Goal: Navigation & Orientation: Find specific page/section

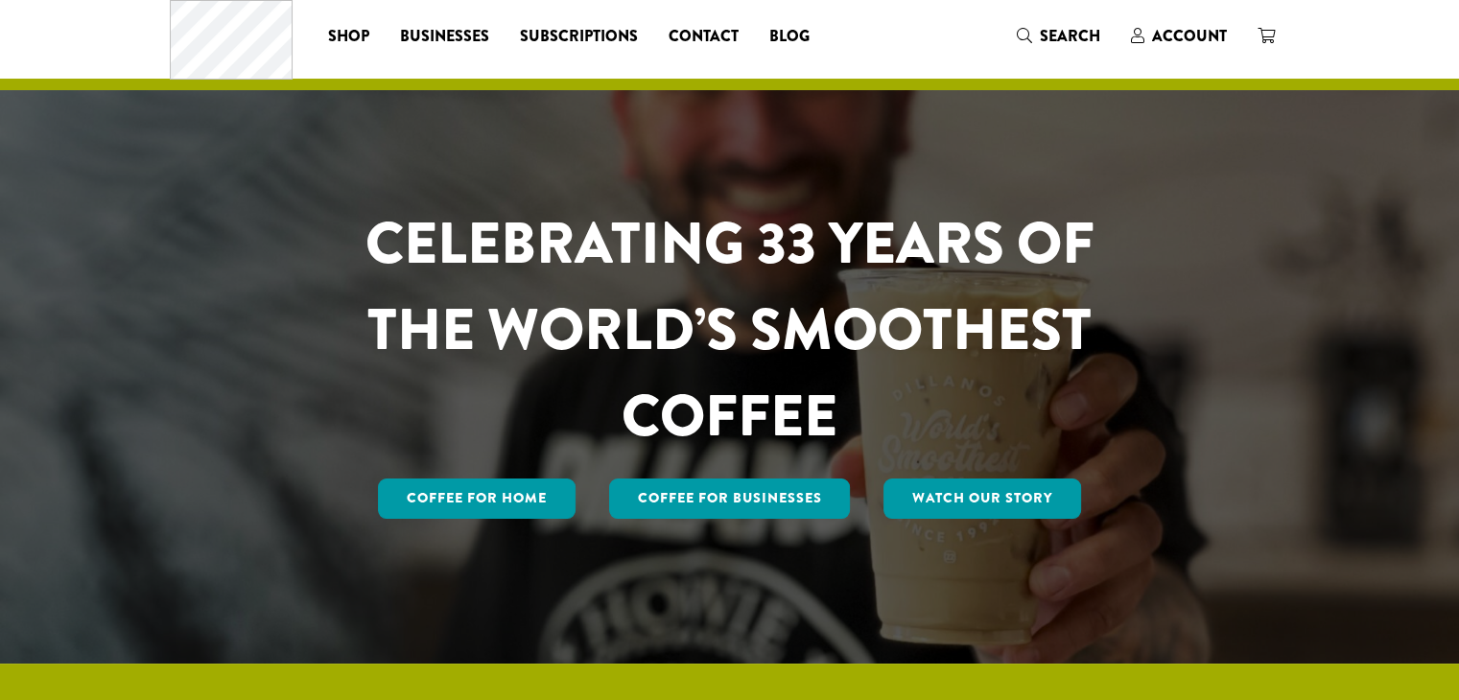
scroll to position [44, 0]
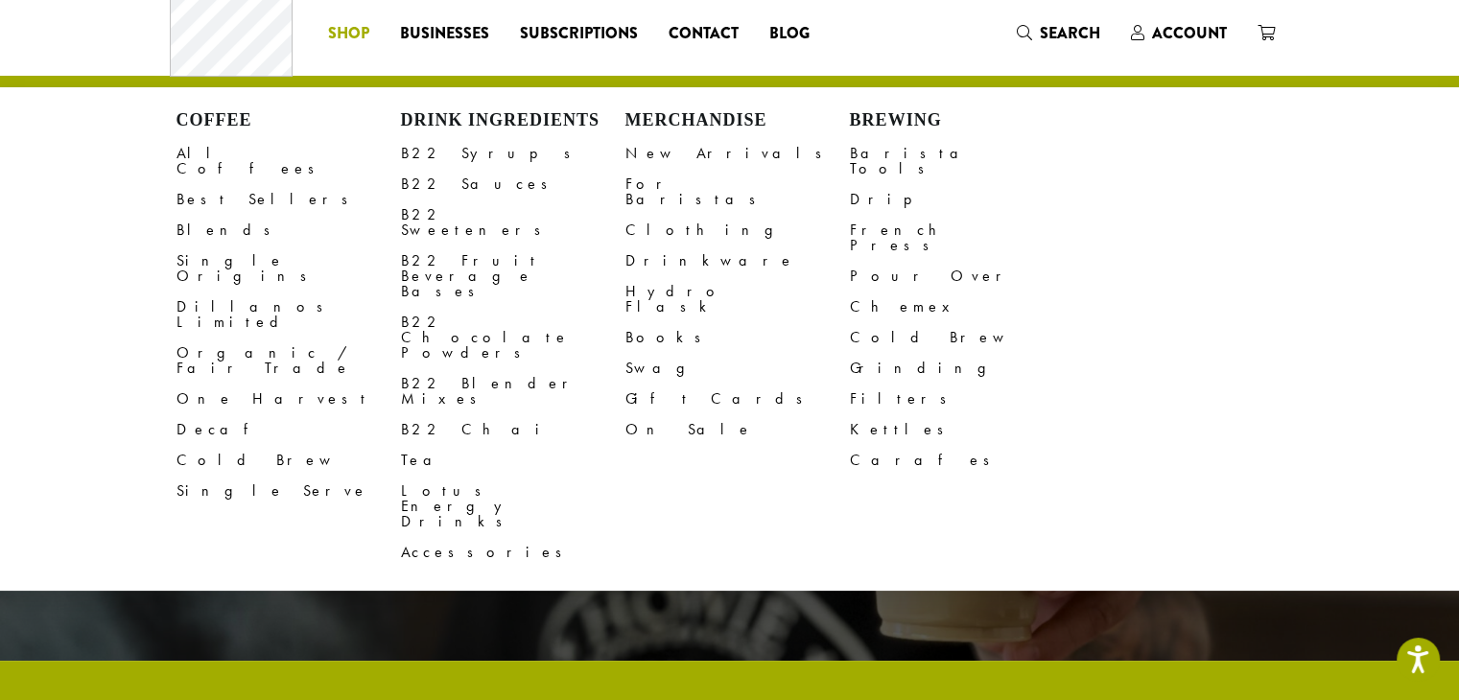
click at [364, 30] on span "Shop" at bounding box center [348, 34] width 41 height 24
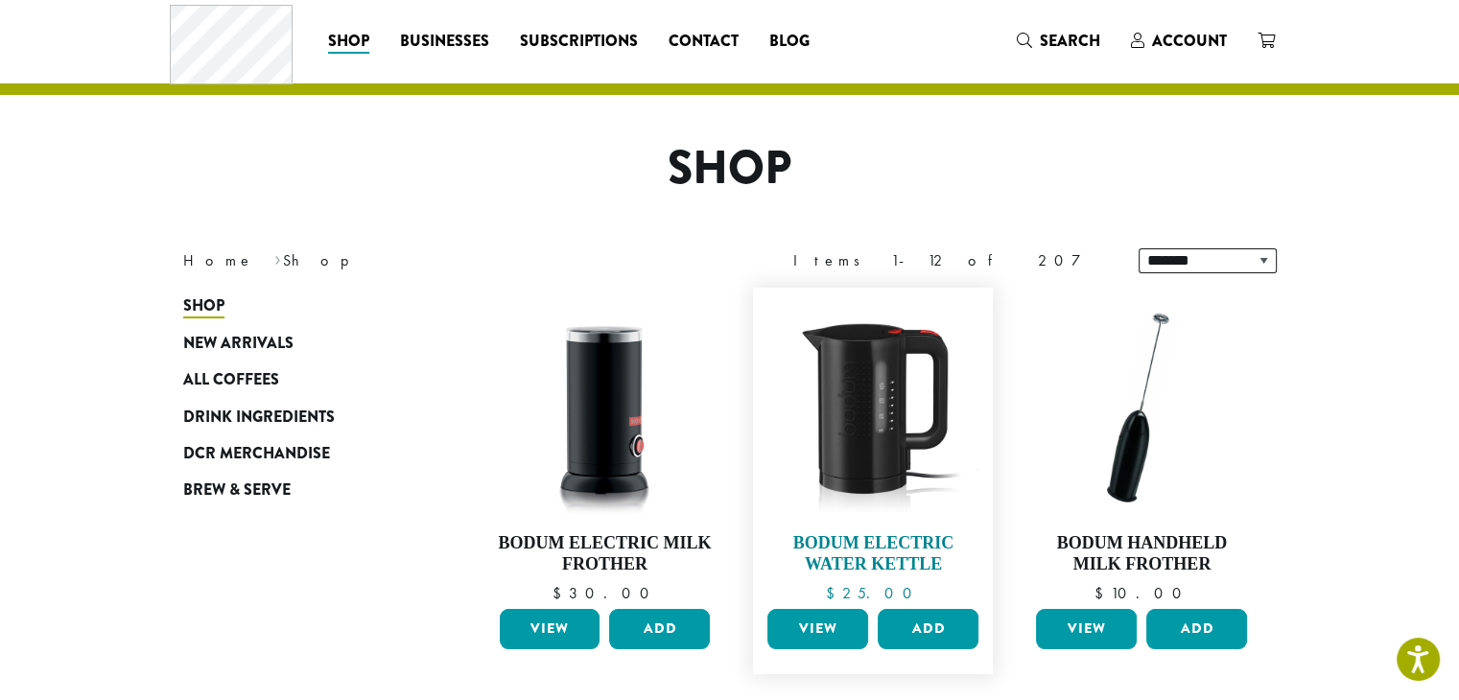
scroll to position [38, 0]
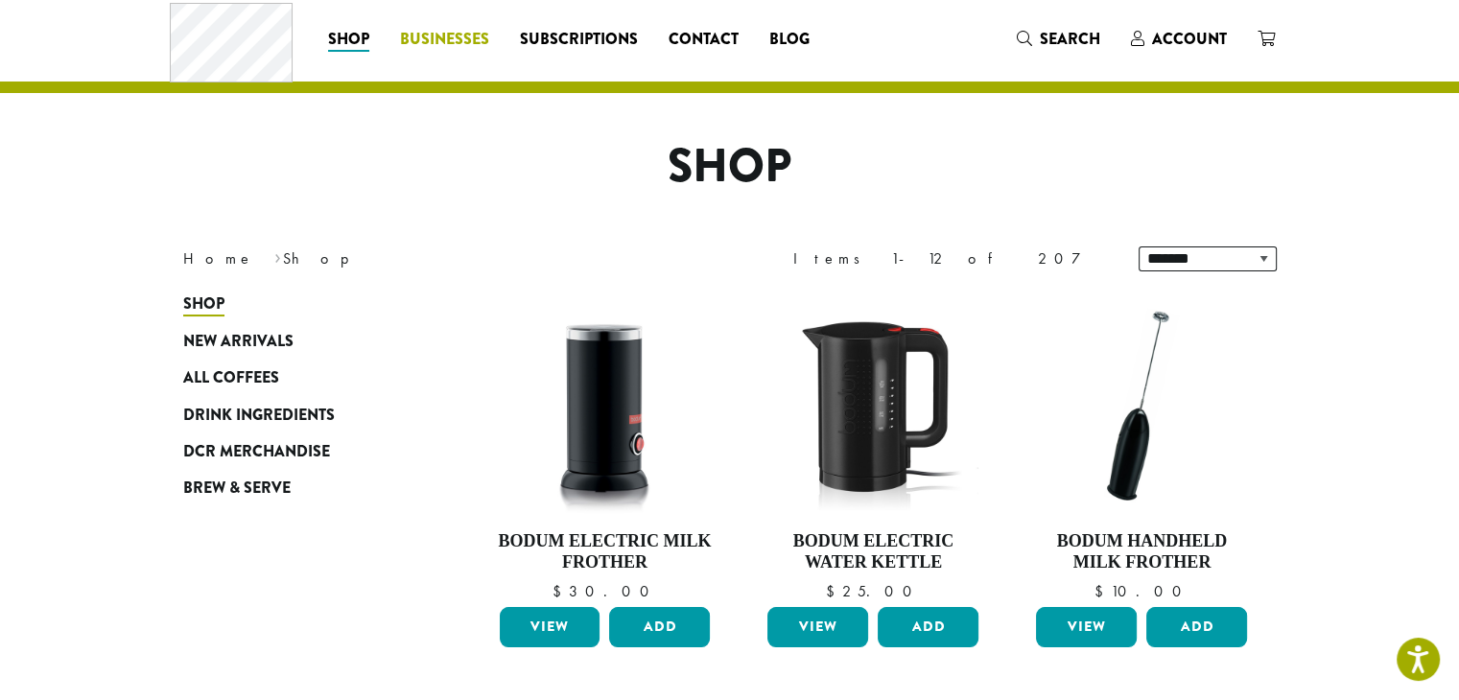
click at [461, 30] on span "Businesses" at bounding box center [444, 40] width 89 height 24
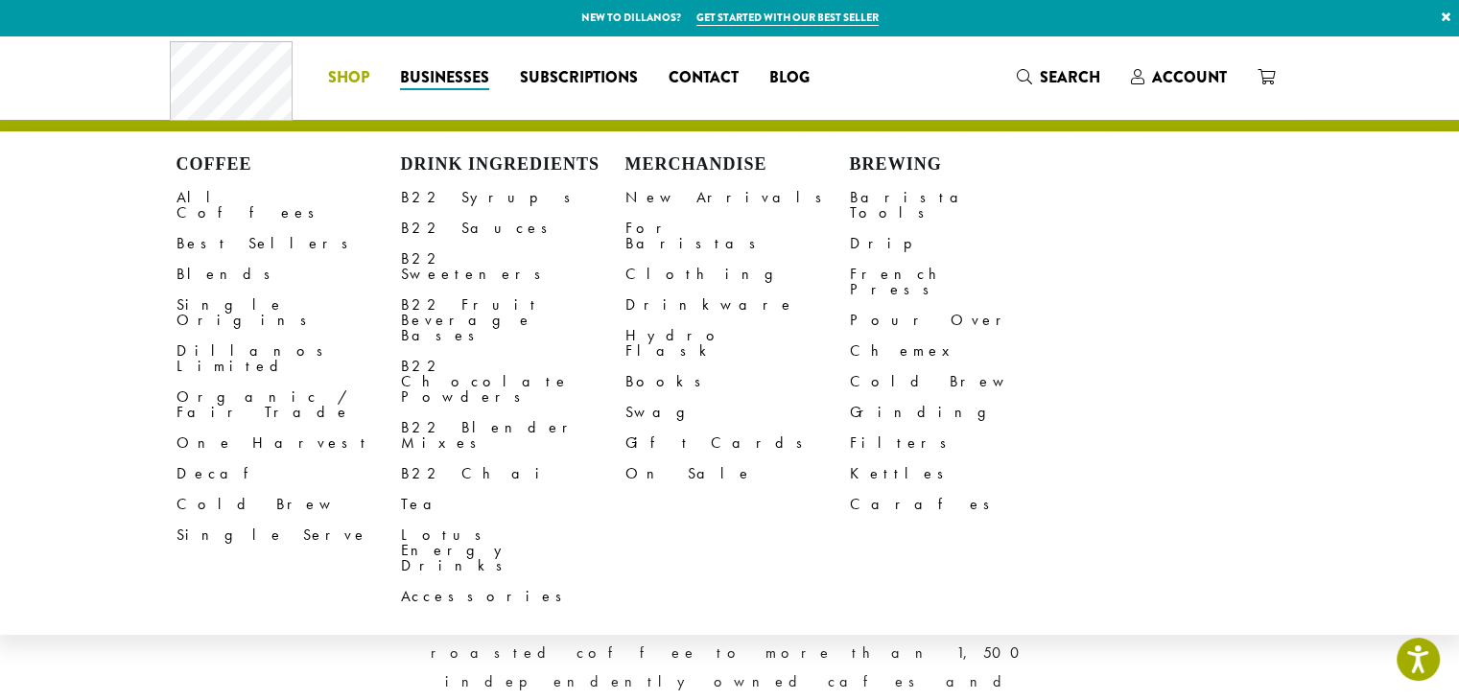
click at [334, 77] on span "Shop" at bounding box center [348, 78] width 41 height 24
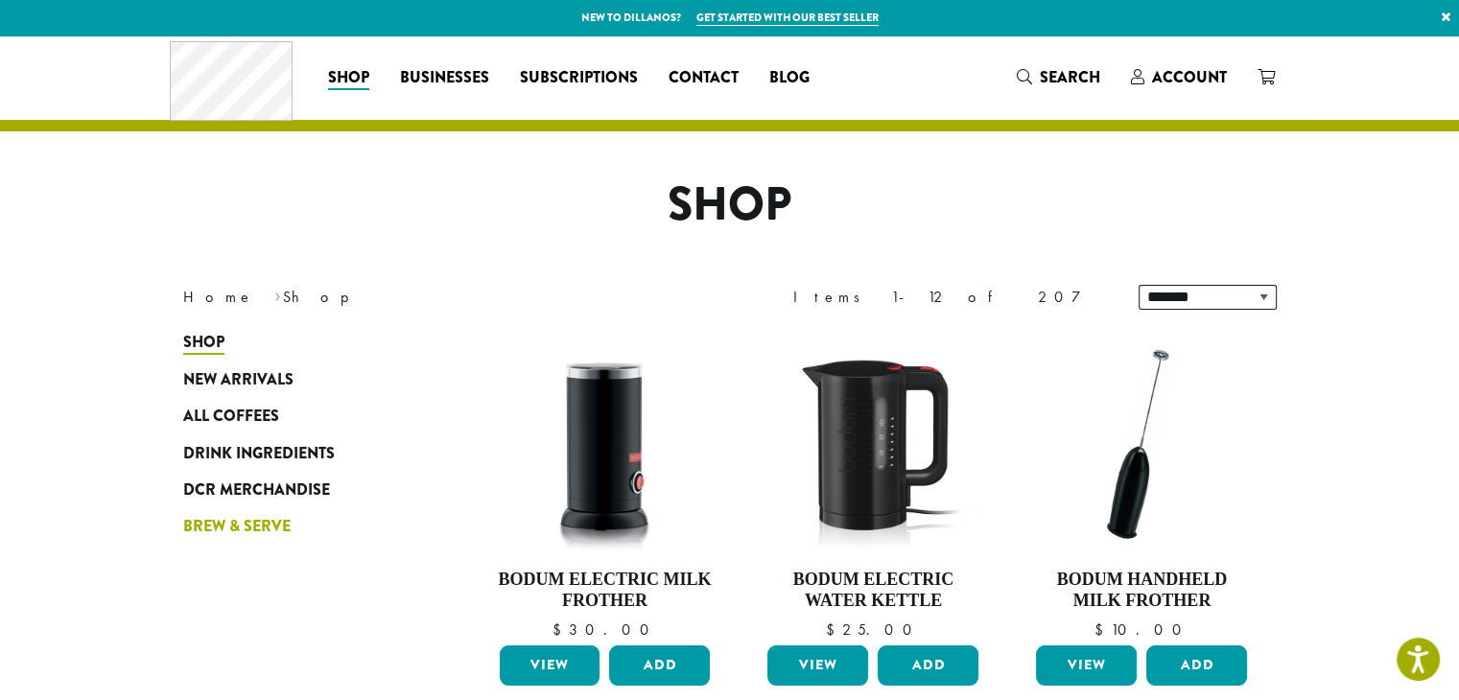
click at [249, 531] on span "Brew & Serve" at bounding box center [236, 527] width 107 height 24
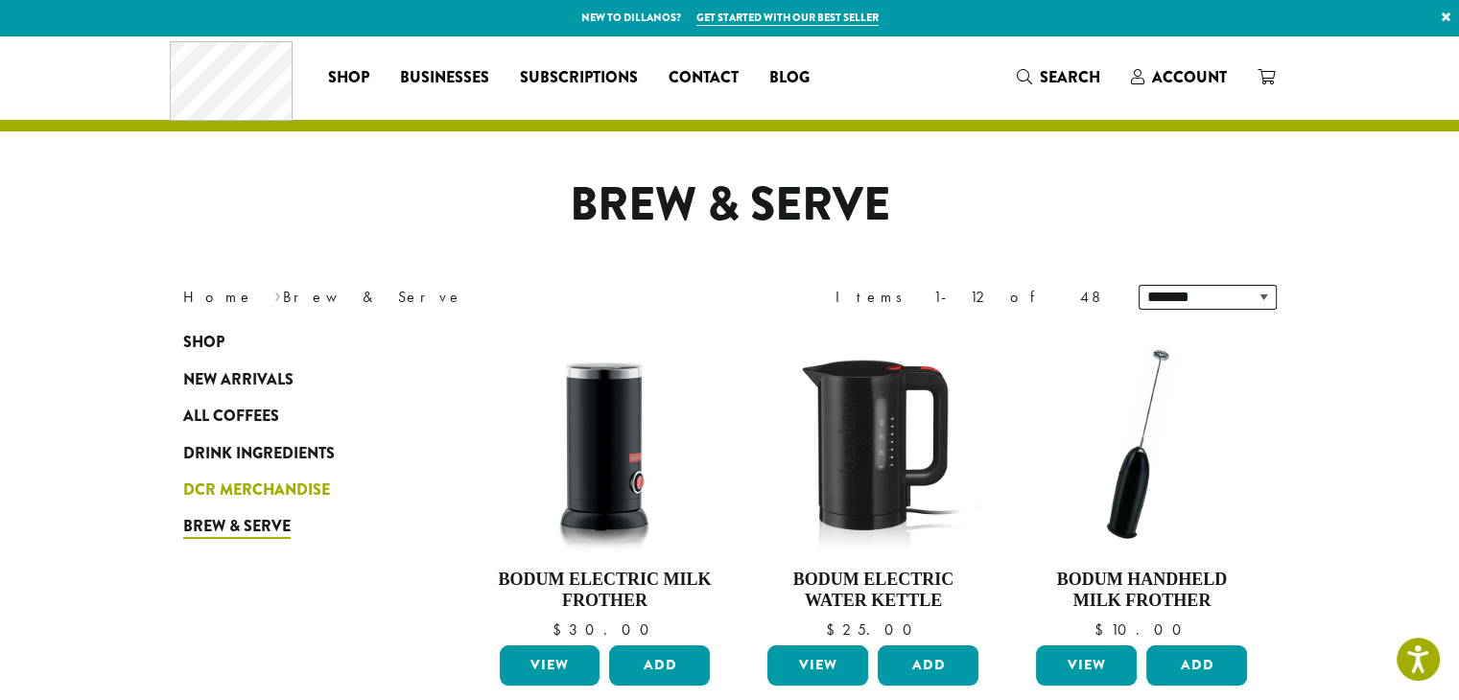
click at [265, 485] on span "DCR Merchandise" at bounding box center [256, 491] width 147 height 24
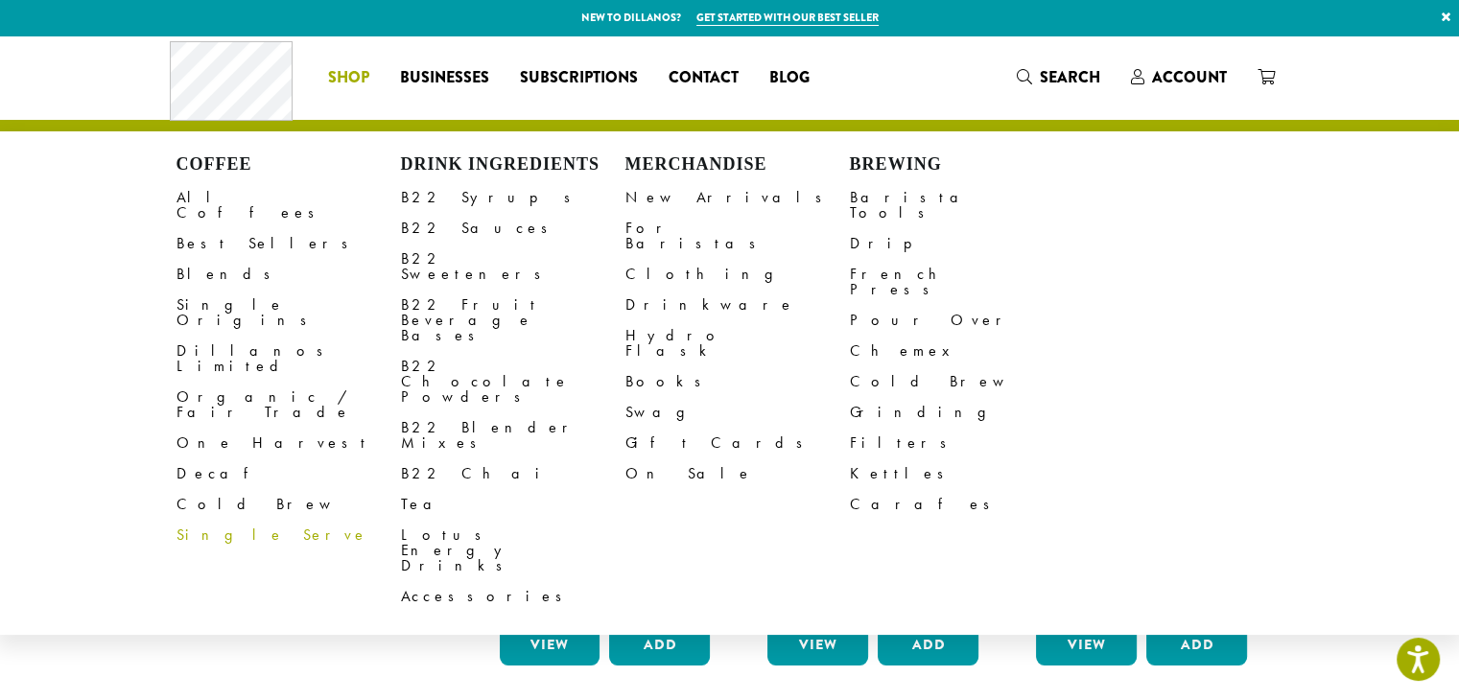
click at [360, 66] on span "Shop" at bounding box center [348, 78] width 41 height 24
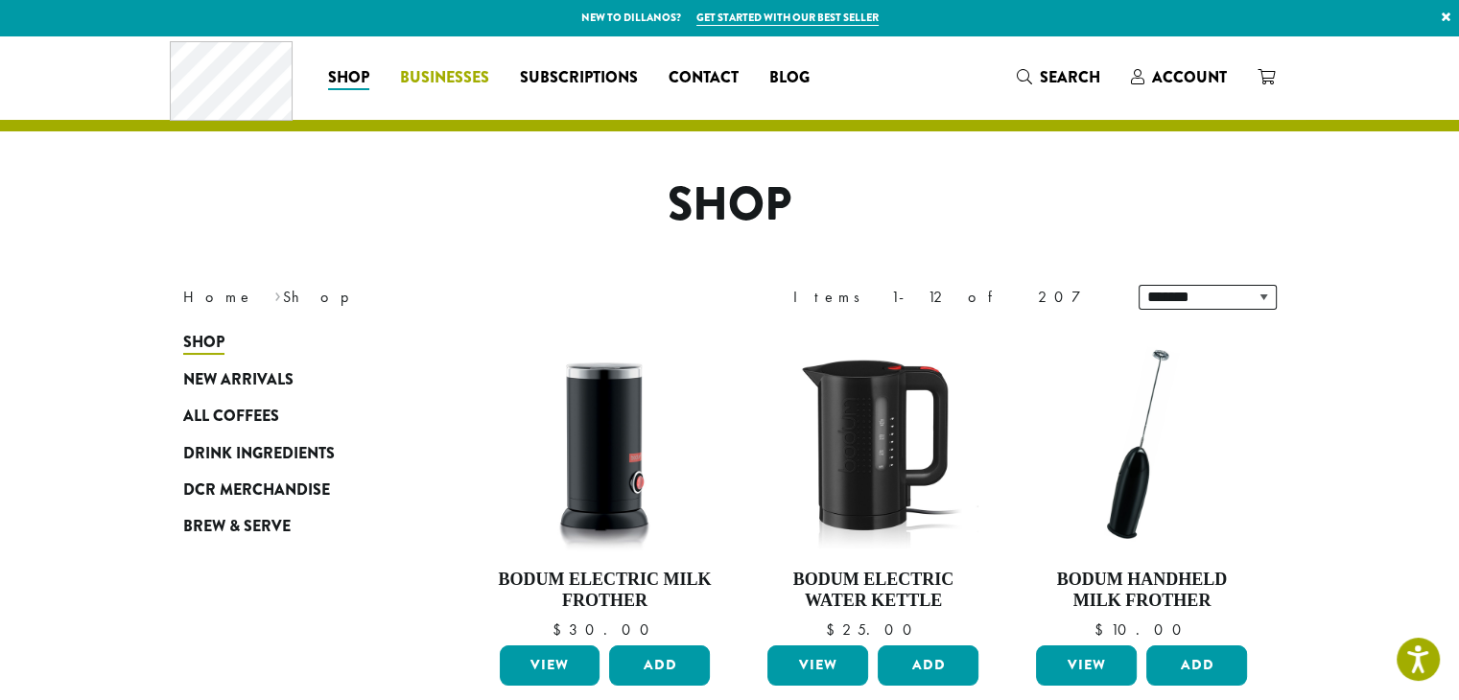
click at [461, 77] on span "Businesses" at bounding box center [444, 78] width 89 height 24
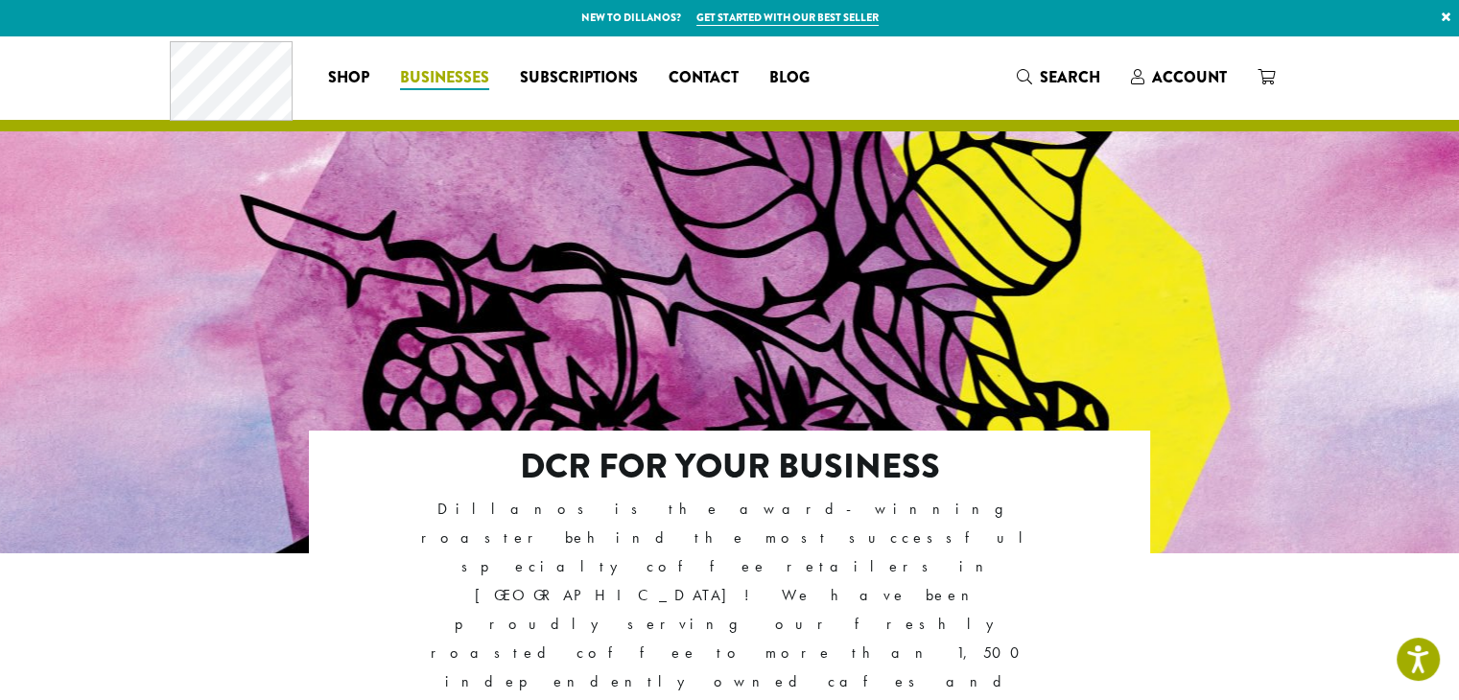
click at [475, 81] on span "Businesses" at bounding box center [444, 78] width 89 height 24
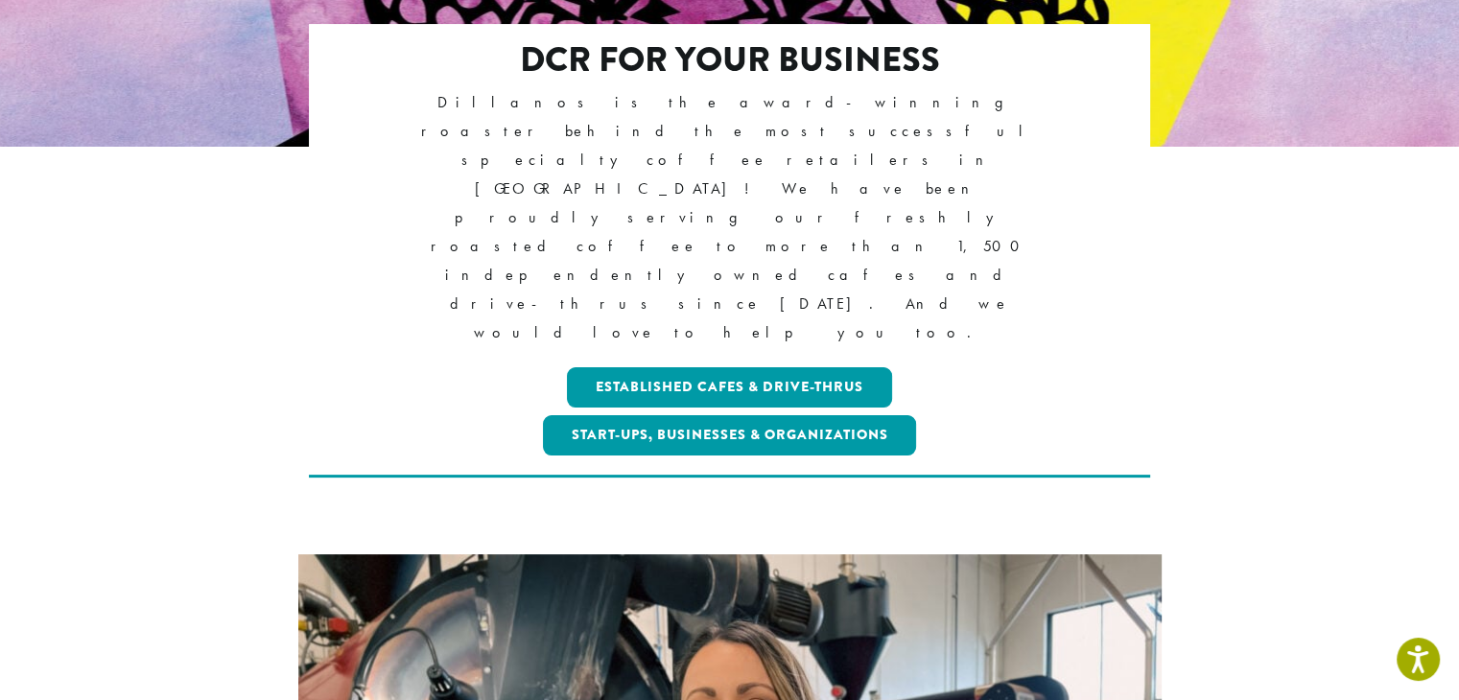
scroll to position [407, 0]
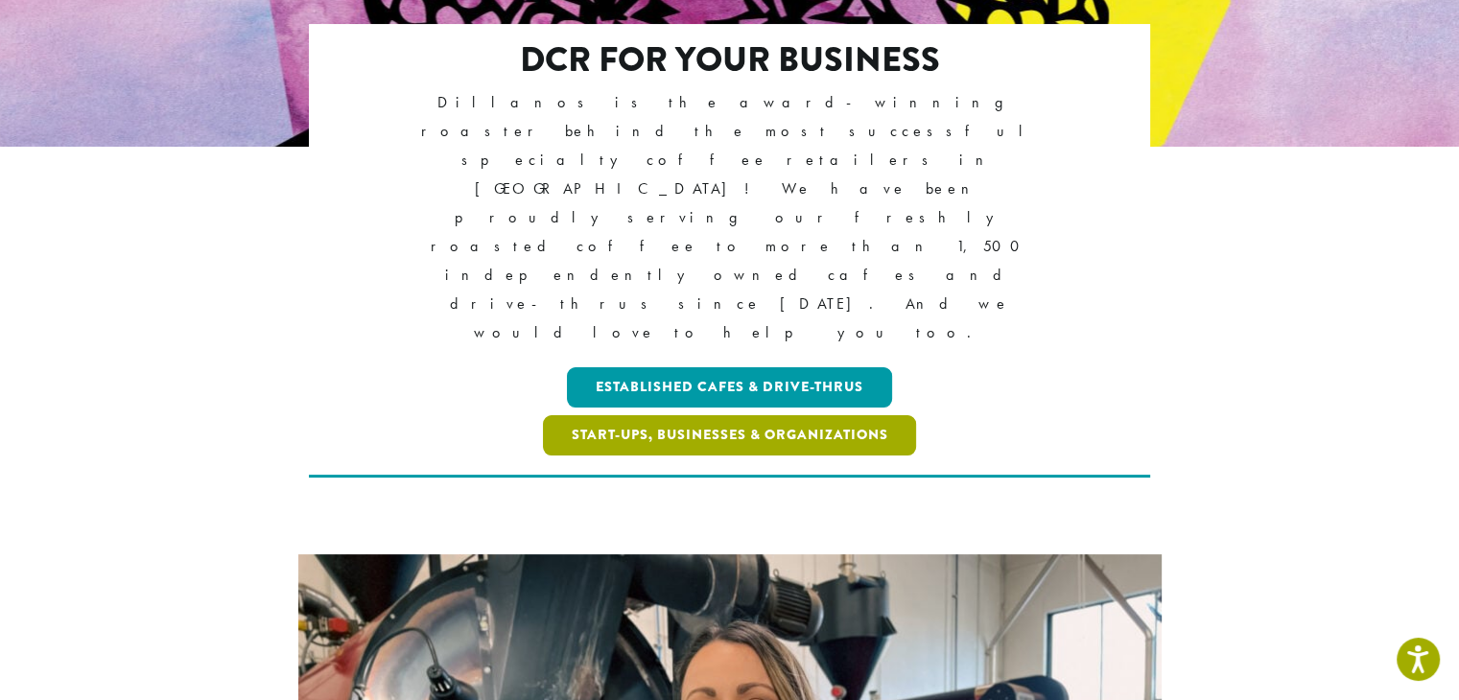
click at [737, 415] on link "Start-ups, Businesses & Organizations" at bounding box center [730, 435] width 374 height 40
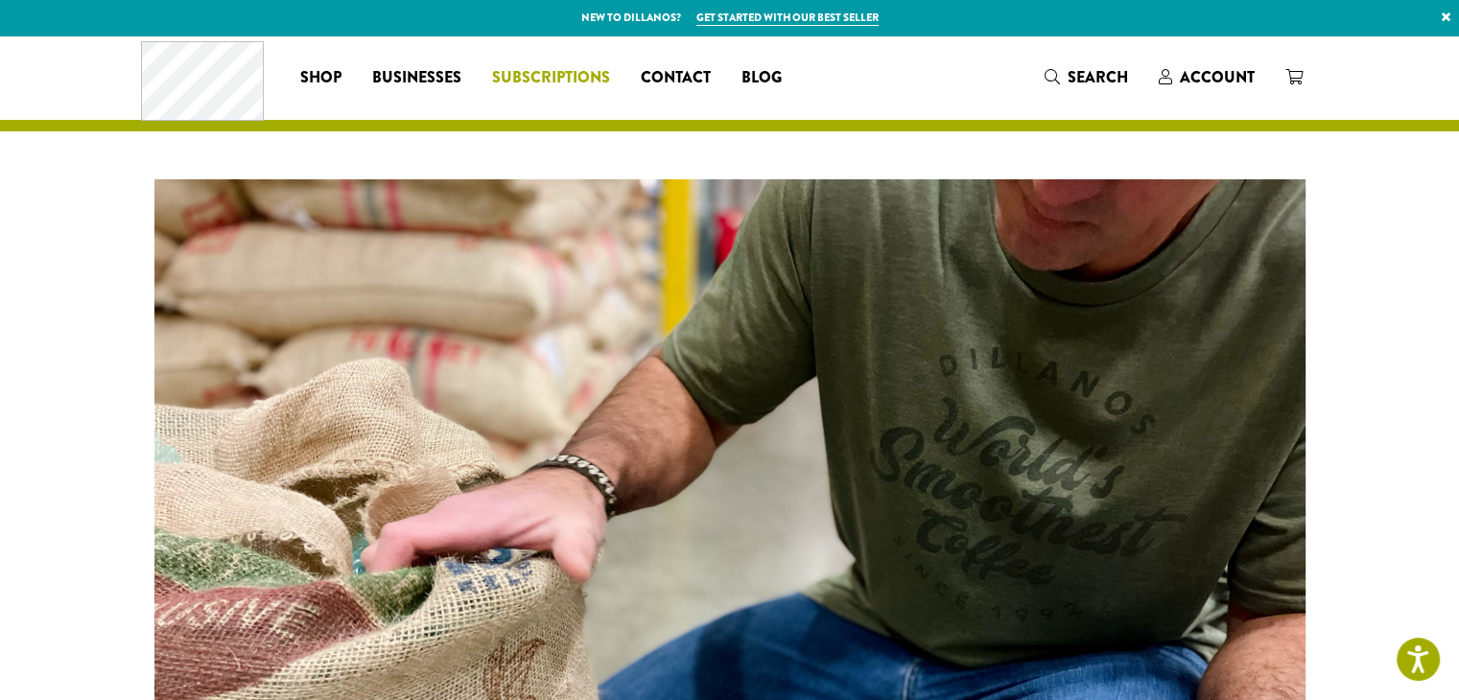
click at [572, 73] on span "Subscriptions" at bounding box center [551, 78] width 118 height 24
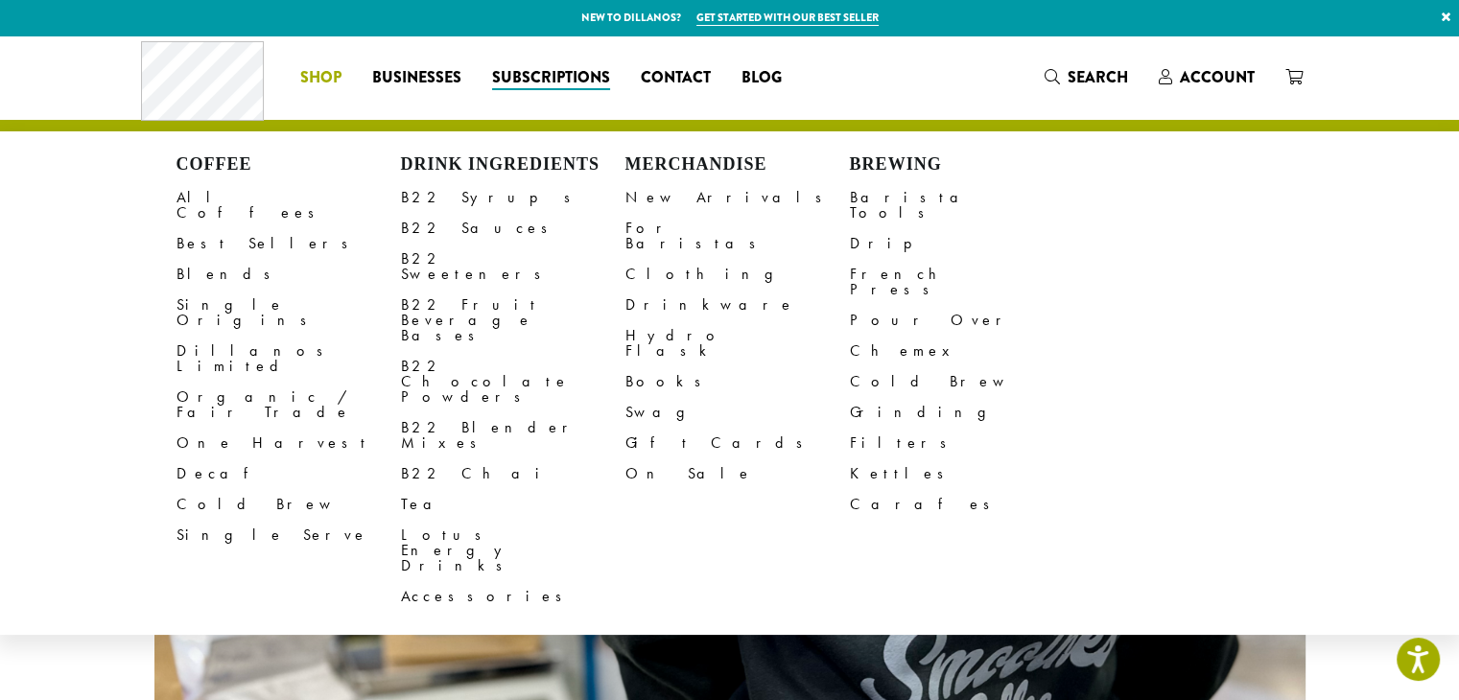
click at [311, 82] on li "Coffee All Coffees Best Sellers Blends Single Origins Dillanos Limited Organic …" at bounding box center [321, 77] width 72 height 31
click at [330, 70] on span "Shop" at bounding box center [320, 78] width 41 height 24
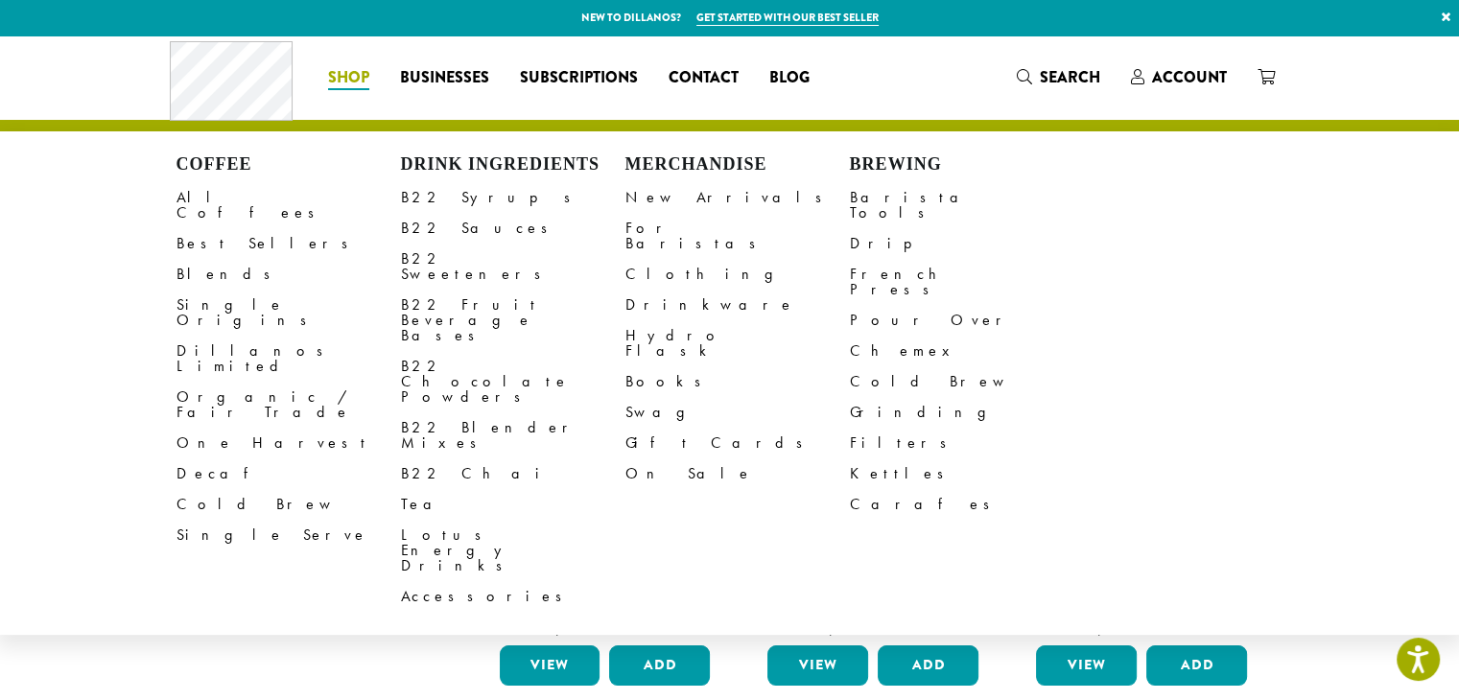
click at [336, 86] on span "Shop" at bounding box center [348, 78] width 41 height 24
click at [466, 93] on div "Coffee All Coffees Best Sellers Blends Single Origins Dillanos Limited Organic …" at bounding box center [498, 77] width 656 height 80
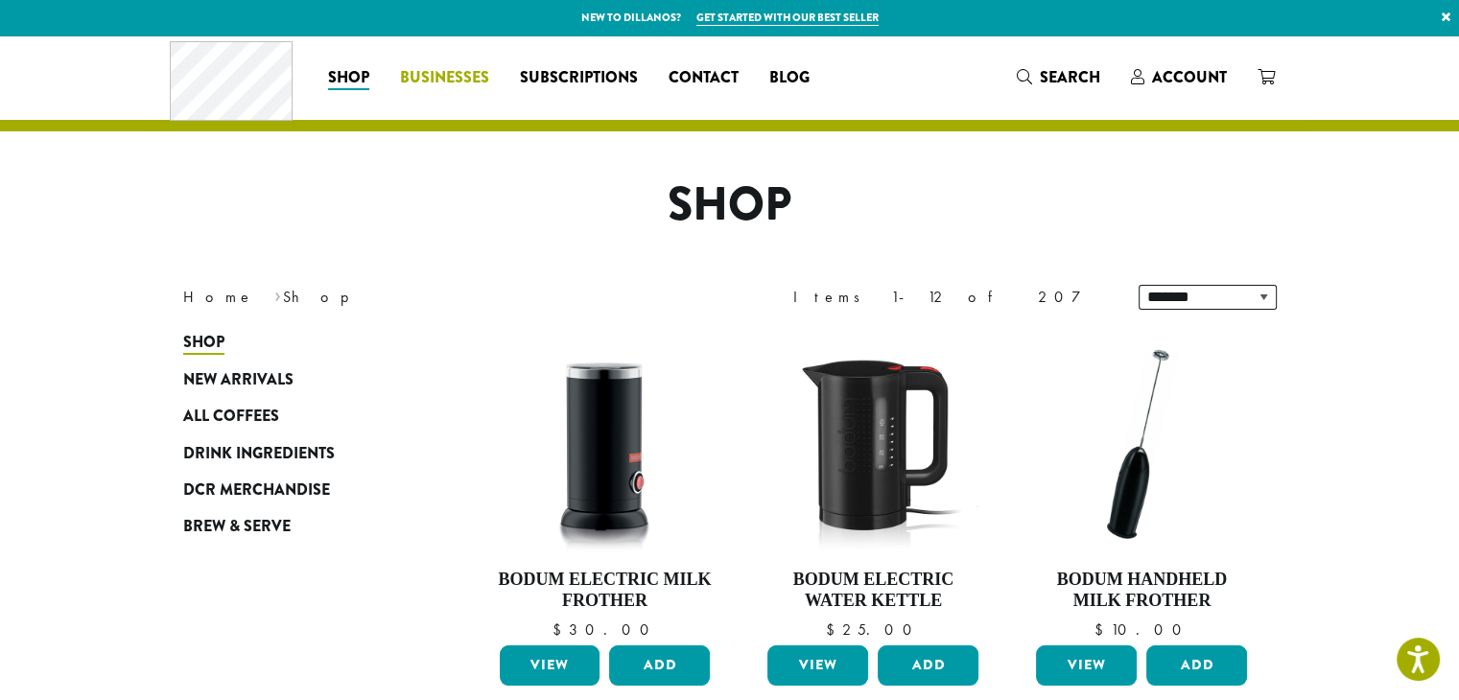
click at [465, 82] on span "Businesses" at bounding box center [444, 78] width 89 height 24
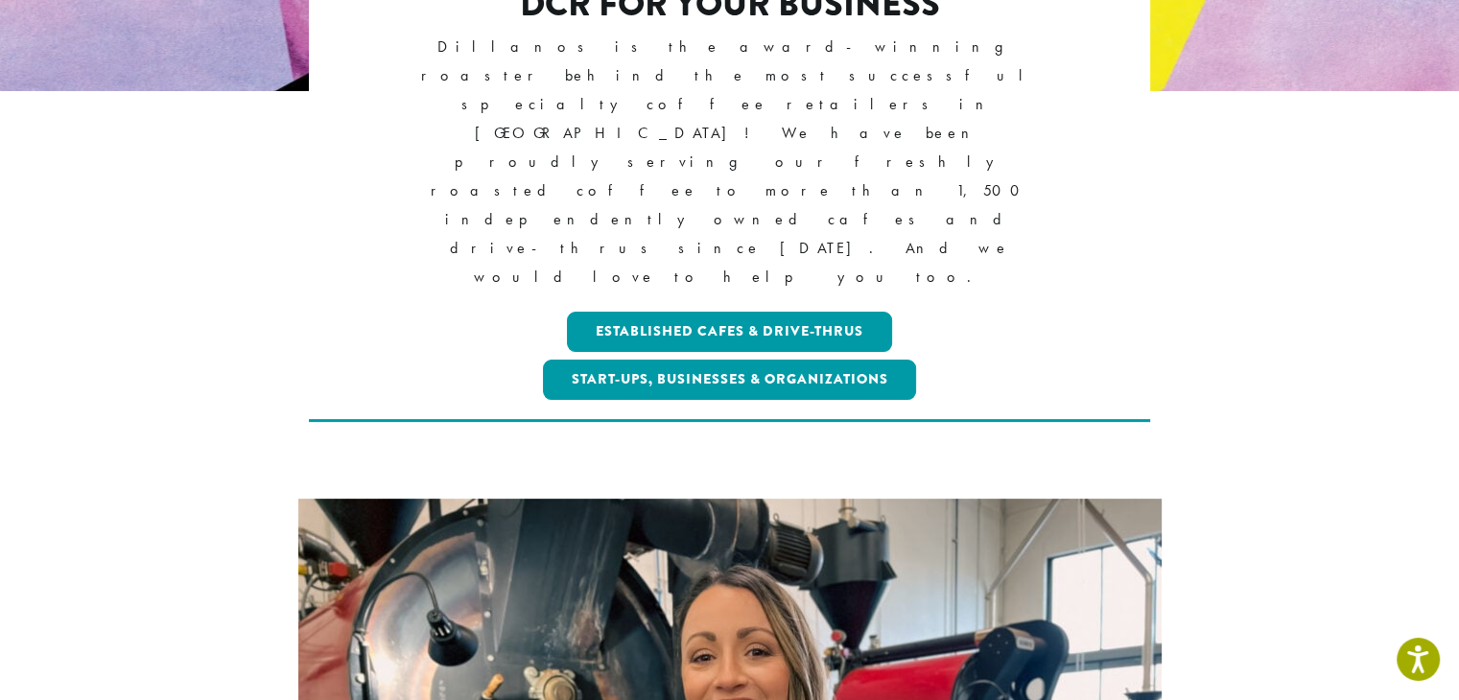
scroll to position [463, 0]
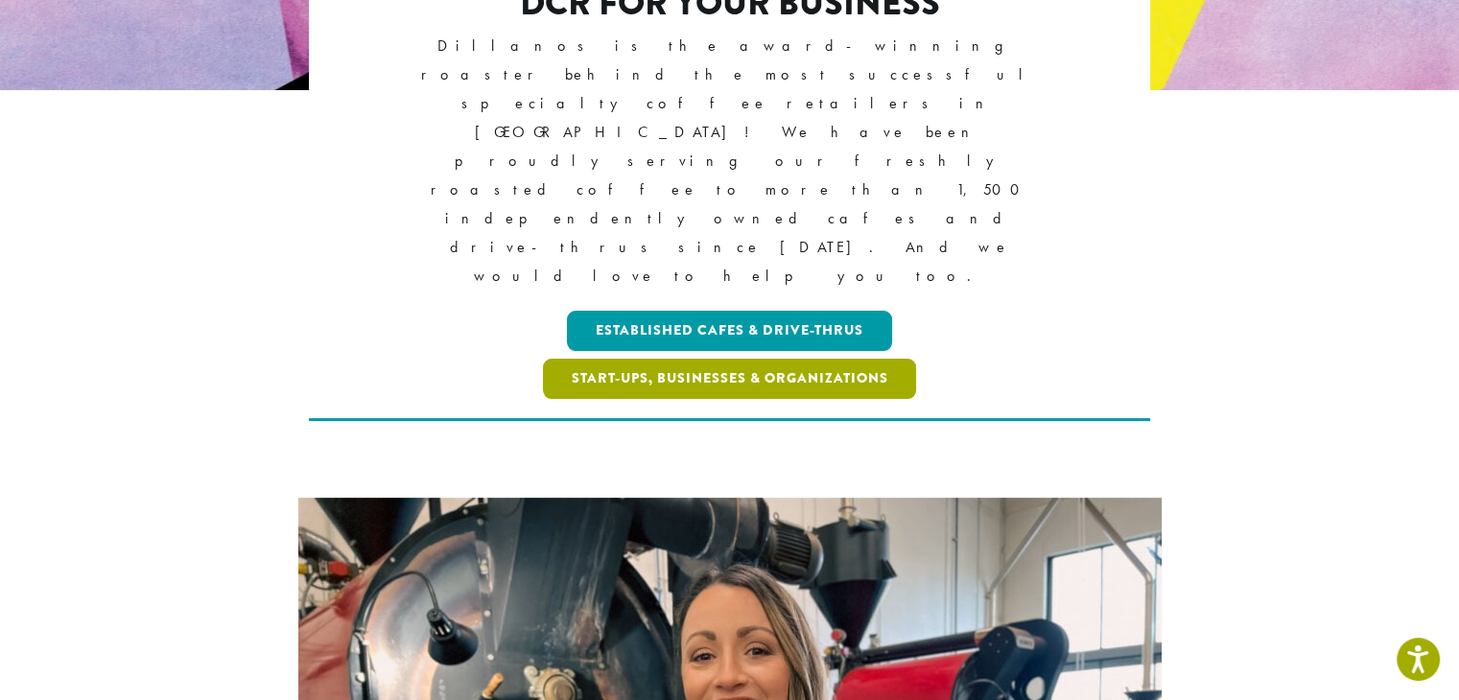
click at [769, 359] on link "Start-ups, Businesses & Organizations" at bounding box center [730, 379] width 374 height 40
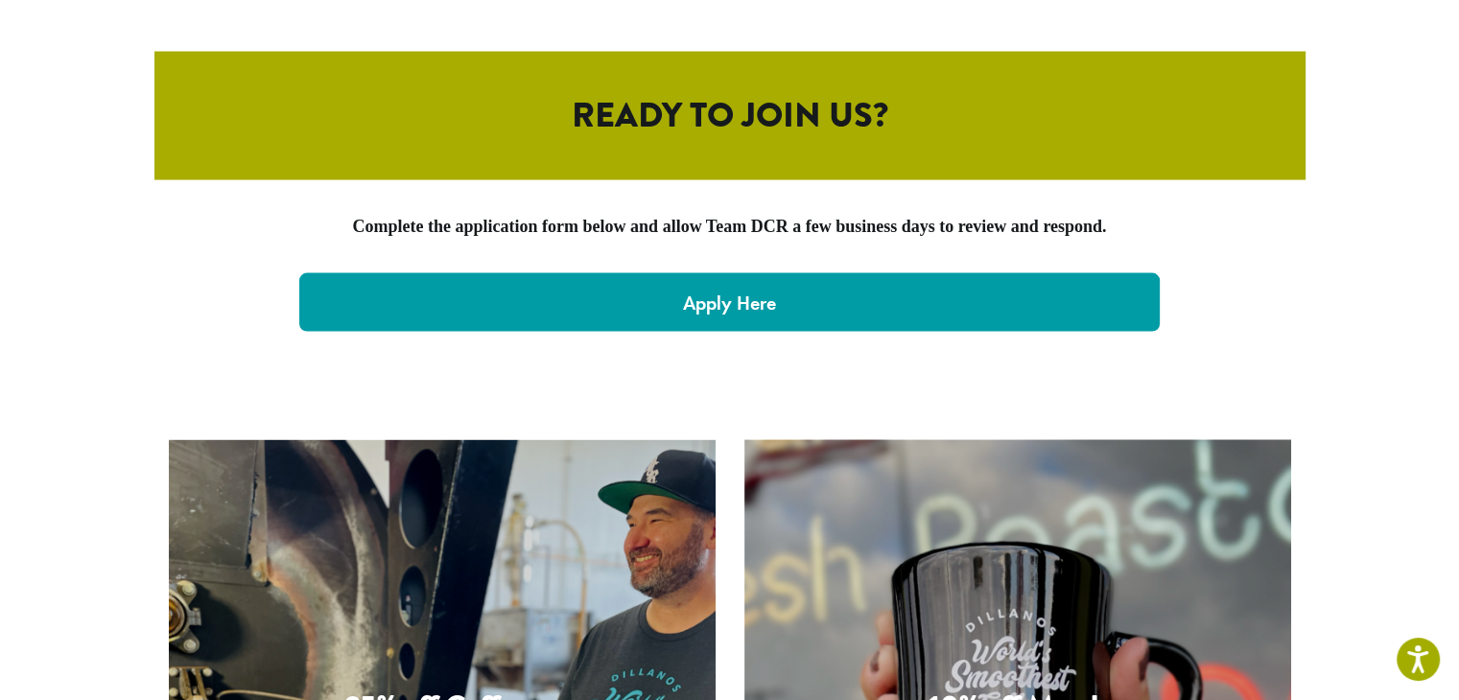
scroll to position [4216, 0]
